Goal: Transaction & Acquisition: Purchase product/service

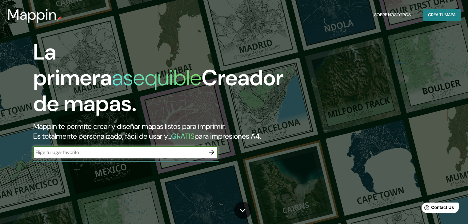
click at [161, 156] on input "text" at bounding box center [119, 152] width 172 height 7
type input "TIJUANA"
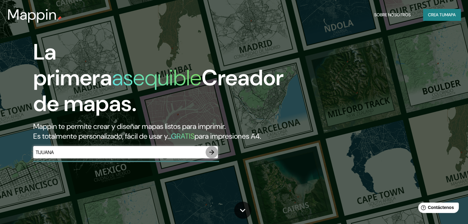
click at [215, 156] on icon "button" at bounding box center [211, 152] width 7 height 7
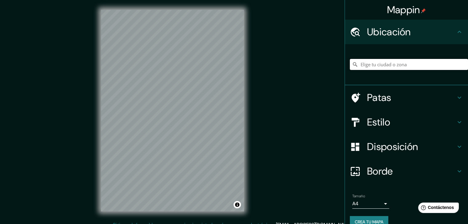
click at [390, 60] on input "Elige tu ciudad o zona" at bounding box center [409, 64] width 118 height 11
type input "Tijuana, [GEOGRAPHIC_DATA][US_STATE], [GEOGRAPHIC_DATA]"
click at [378, 174] on font "Borde" at bounding box center [380, 171] width 26 height 13
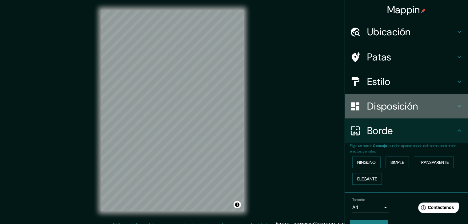
click at [398, 106] on font "Disposición" at bounding box center [392, 106] width 51 height 13
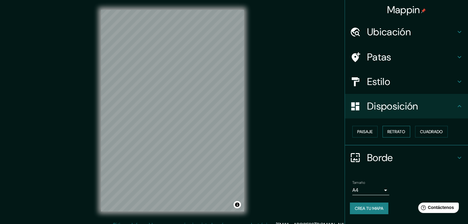
click at [405, 131] on font "Retrato" at bounding box center [396, 132] width 18 height 6
click at [424, 131] on font "Cuadrado" at bounding box center [431, 132] width 23 height 6
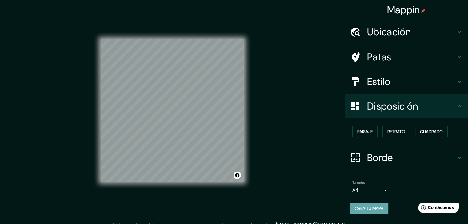
click at [374, 206] on font "Crea tu mapa" at bounding box center [368, 209] width 29 height 6
